Goal: Find contact information: Find contact information

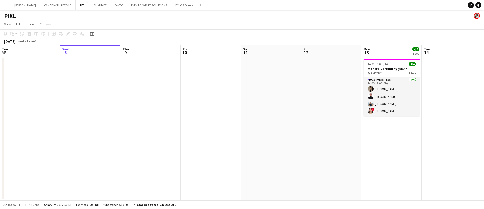
scroll to position [0, 176]
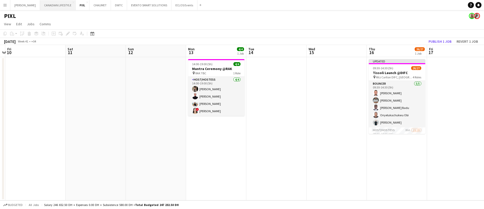
click at [59, 5] on button "CANADIAN LIFESTYLE Close" at bounding box center [58, 5] width 36 height 10
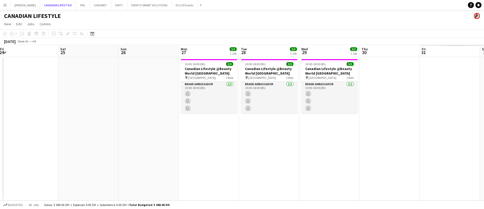
scroll to position [0, 184]
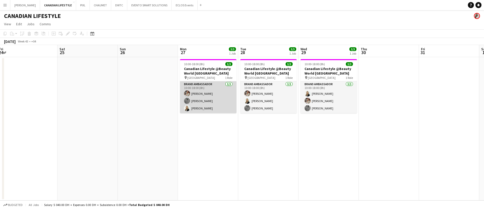
click at [205, 89] on app-card-role "Brand Ambassador 3/3 10:00-18:00 (8h) Maryna Tsypar Juana Alshakaa Lorna Gambar…" at bounding box center [208, 97] width 57 height 32
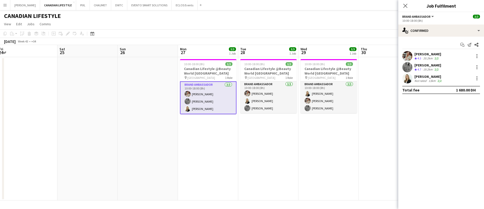
click at [406, 53] on app-user-avatar at bounding box center [408, 56] width 10 height 10
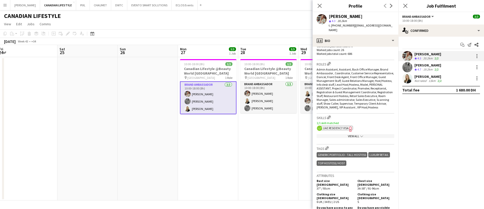
scroll to position [153, 0]
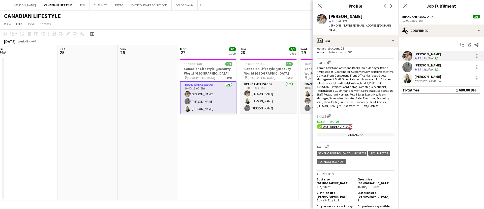
click at [353, 136] on div "View All chevron-down" at bounding box center [356, 134] width 78 height 4
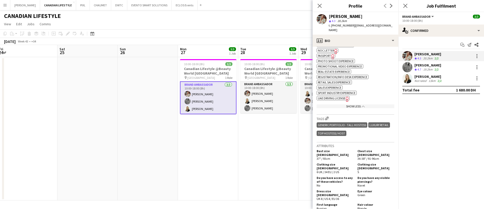
scroll to position [293, 0]
drag, startPoint x: 388, startPoint y: 25, endPoint x: 356, endPoint y: 28, distance: 32.7
click at [356, 28] on div "Maryna Tsypar star 4.3 20.2km t. +00971522730560 | twinsculture@gmail.com" at bounding box center [356, 23] width 86 height 22
copy span "twinsculture@gmail.com"
drag, startPoint x: 359, startPoint y: 16, endPoint x: 326, endPoint y: 17, distance: 33.6
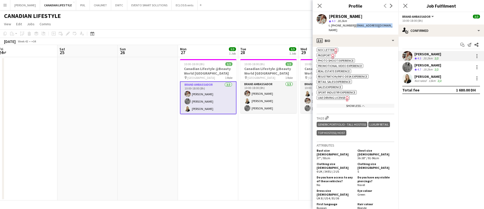
click at [326, 17] on div "Maryna Tsypar star 4.3 20.2km t. +00971522730560 | twinsculture@gmail.com" at bounding box center [356, 23] width 86 height 22
copy div "Maryna Tsypar"
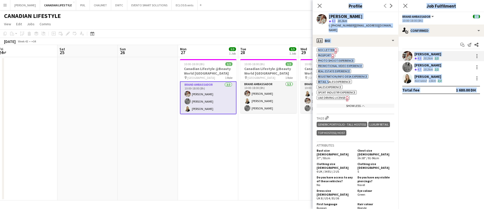
scroll to position [468, 0]
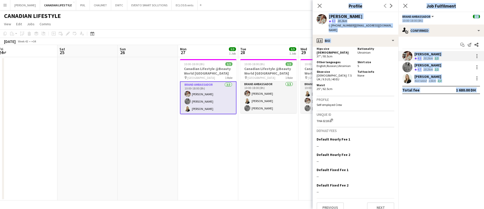
drag, startPoint x: 329, startPoint y: 84, endPoint x: 364, endPoint y: 88, distance: 35.0
click at [364, 88] on app-crew-profile-bio "chevron-left chevron-right Open photos pop-in Gender Female Birthday 05-10-1987…" at bounding box center [356, 128] width 86 height 162
click at [364, 96] on div "Profile Self-employed Crew" at bounding box center [356, 103] width 78 height 15
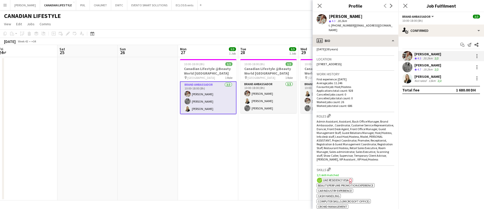
scroll to position [95, 0]
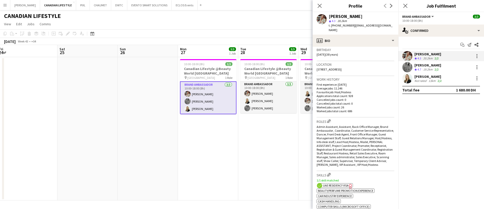
drag, startPoint x: 360, startPoint y: 17, endPoint x: 330, endPoint y: 17, distance: 30.0
click at [330, 17] on div "Maryna Tsypar" at bounding box center [362, 16] width 66 height 5
copy div "Maryna Tsypar"
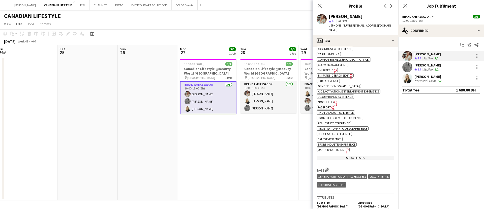
scroll to position [242, 0]
click at [322, 107] on app-show-more-section "ok-circled2 background Layer 1 cross-circle-red background Layer 1 Beauty/Perfu…" at bounding box center [356, 100] width 78 height 121
click at [324, 108] on span "Passport" at bounding box center [324, 106] width 13 height 4
click at [408, 63] on app-user-avatar at bounding box center [408, 67] width 10 height 10
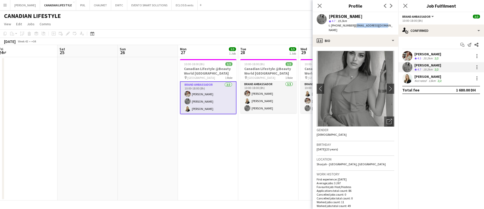
drag, startPoint x: 382, startPoint y: 26, endPoint x: 353, endPoint y: 28, distance: 29.6
click at [353, 28] on div "Juana Alshakaa star 4.7 19.2km t. +971544834348 | jalshakaa@gmail.com" at bounding box center [356, 23] width 86 height 22
copy span "jalshakaa@gmail.com"
drag, startPoint x: 360, startPoint y: 15, endPoint x: 330, endPoint y: 16, distance: 30.3
click at [330, 16] on div "Juana Alshakaa" at bounding box center [346, 16] width 34 height 5
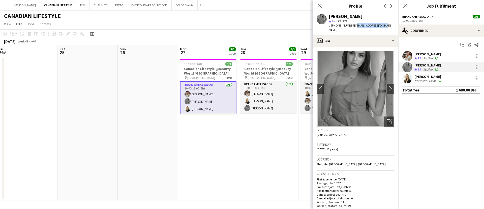
copy div "Juana Alshakaa"
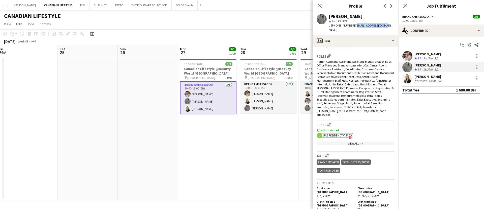
scroll to position [160, 0]
click at [347, 142] on div "View All chevron-down" at bounding box center [356, 143] width 78 height 4
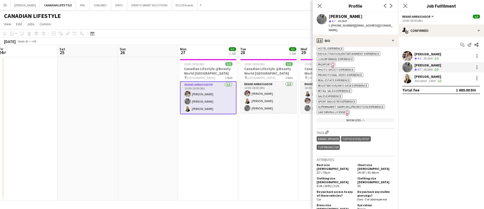
scroll to position [319, 0]
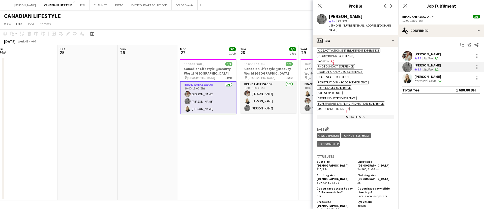
click at [326, 59] on span "Passport" at bounding box center [324, 61] width 13 height 4
click at [428, 77] on div "Lorna Gambarotto" at bounding box center [429, 76] width 28 height 5
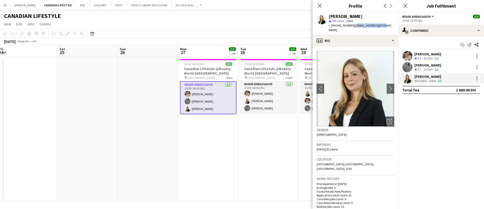
drag, startPoint x: 381, startPoint y: 25, endPoint x: 353, endPoint y: 25, distance: 27.7
click at [353, 25] on div "Lorna Gambarotto star Not rated 13km t. +971585345037 | lornagam@gmail.com" at bounding box center [356, 23] width 86 height 22
copy span "lornagam@gmail.com"
click at [367, 19] on div "star Not rated 13km" at bounding box center [362, 21] width 66 height 5
drag, startPoint x: 366, startPoint y: 16, endPoint x: 327, endPoint y: 16, distance: 38.6
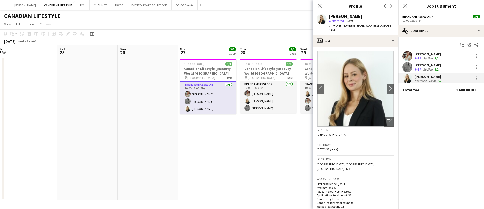
click at [327, 16] on div "Lorna Gambarotto star Not rated 13km t. +971585345037 | lornagam@gmail.com" at bounding box center [356, 23] width 86 height 22
copy div "Lorna Gambarotto"
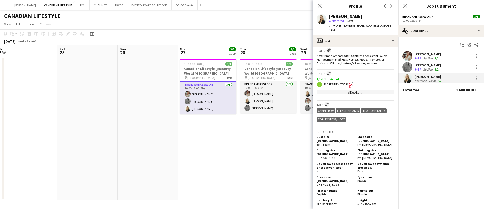
scroll to position [171, 0]
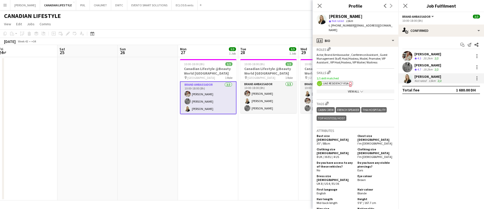
click at [352, 89] on div "View All chevron-down" at bounding box center [356, 91] width 78 height 4
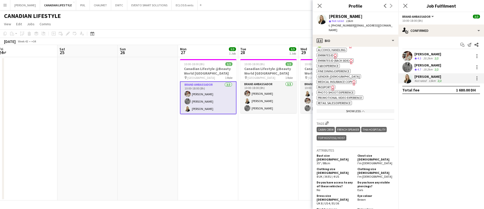
scroll to position [210, 0]
click at [326, 85] on span "Passport" at bounding box center [324, 87] width 13 height 4
click at [420, 52] on div "Maryna Tsypar" at bounding box center [428, 54] width 27 height 5
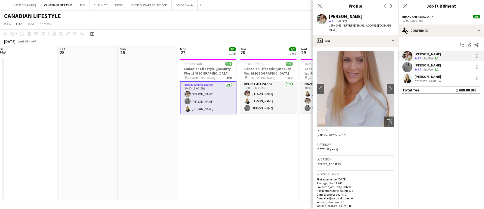
drag, startPoint x: 353, startPoint y: 25, endPoint x: 327, endPoint y: 25, distance: 26.0
click at [327, 25] on div "Maryna Tsypar star 4.3 20.2km t. +00971522730560 | twinsculture@gmail.com" at bounding box center [356, 23] width 86 height 22
copy span "t. +00971522730560"
click at [434, 68] on div "2/2" at bounding box center [437, 69] width 6 height 4
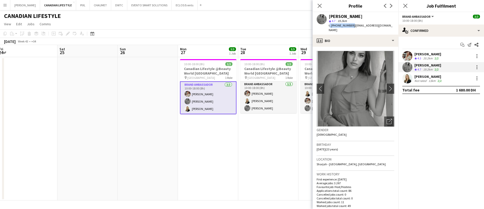
drag, startPoint x: 351, startPoint y: 25, endPoint x: 328, endPoint y: 26, distance: 22.8
click at [328, 26] on div "Juana Alshakaa star 4.7 19.2km t. +971544834348 | jalshakaa@gmail.com" at bounding box center [356, 23] width 86 height 22
copy span "t. +971544834348"
click at [423, 79] on div "Not rated" at bounding box center [421, 81] width 13 height 4
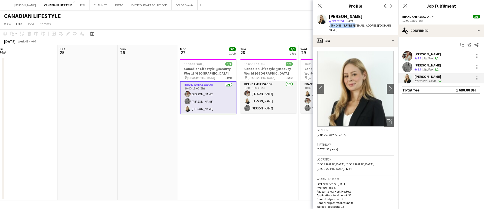
drag, startPoint x: 351, startPoint y: 24, endPoint x: 327, endPoint y: 26, distance: 23.3
click at [327, 27] on div "Lorna Gambarotto star Not rated 13km t. +971585345037 | lornagam@gmail.com" at bounding box center [356, 23] width 86 height 22
copy span "t. +971585345037"
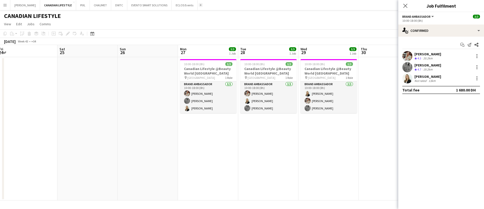
click at [199, 6] on button "Add" at bounding box center [201, 5] width 4 height 4
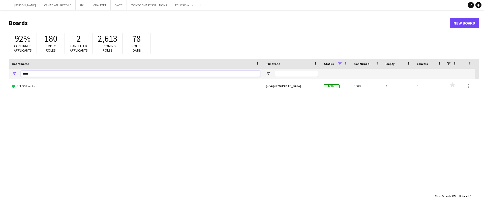
click at [37, 71] on input "*****" at bounding box center [140, 74] width 239 height 6
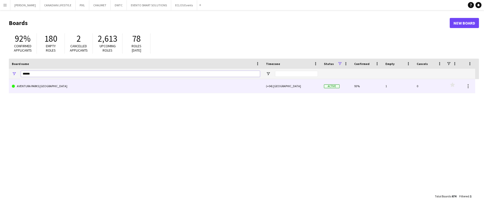
type input "******"
click at [54, 89] on link "AVENTURA PARKS DUBAI" at bounding box center [136, 86] width 248 height 14
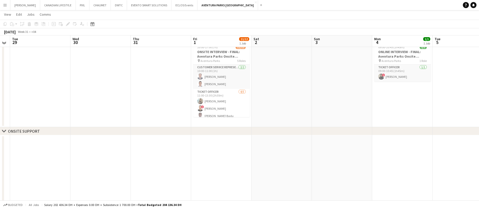
scroll to position [16, 0]
click at [215, 85] on app-card-role "Customer Service Representative 2/2 10:00-11:00 (1h) Morgan Kumarasinghe Ayo Me…" at bounding box center [221, 77] width 57 height 24
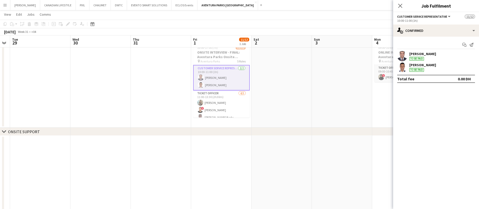
click at [404, 68] on app-user-avatar at bounding box center [402, 67] width 10 height 10
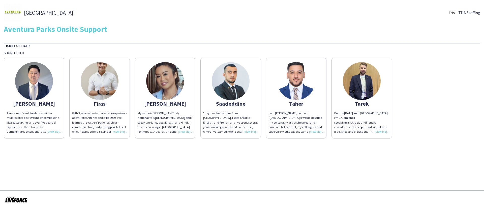
click at [435, 27] on div "Aventura Parks Onsite Support" at bounding box center [242, 29] width 477 height 8
